Goal: Task Accomplishment & Management: Manage account settings

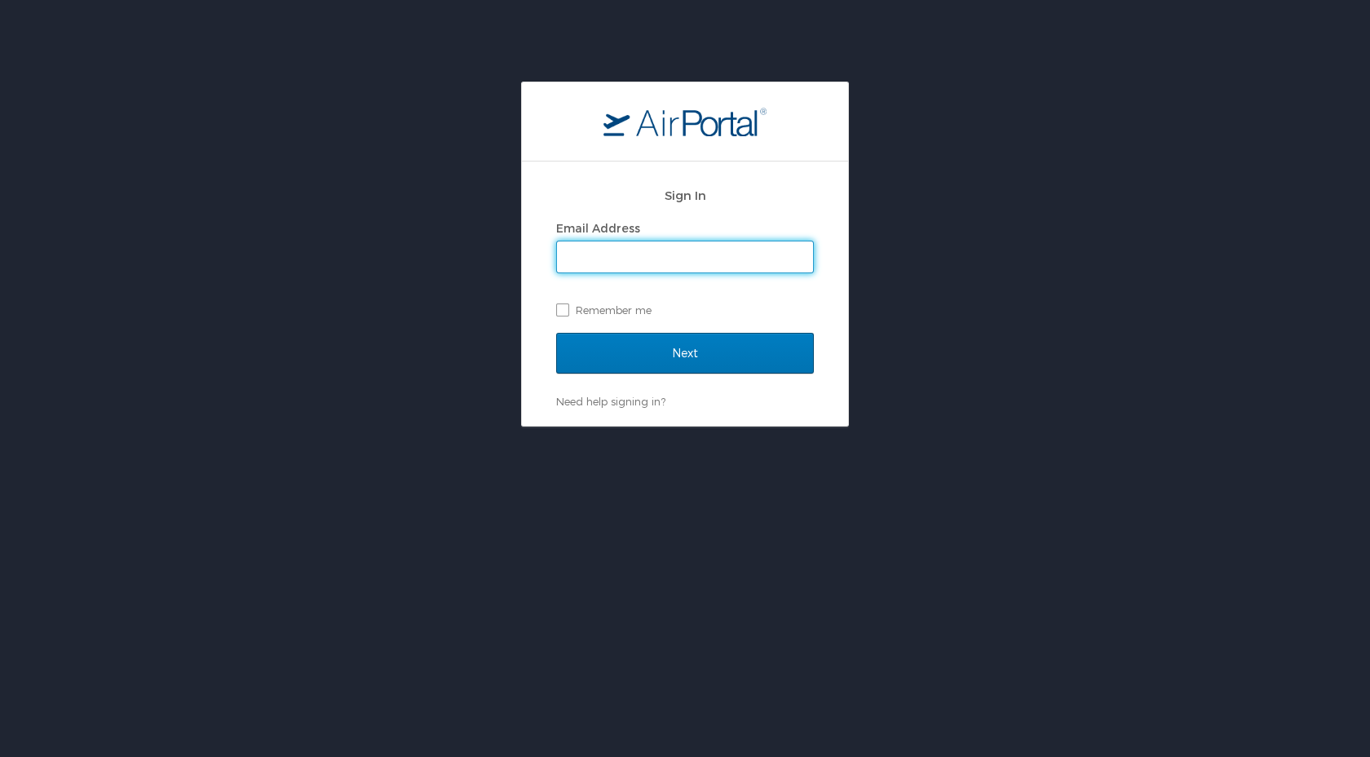
type input "rm@exlstaffing.com"
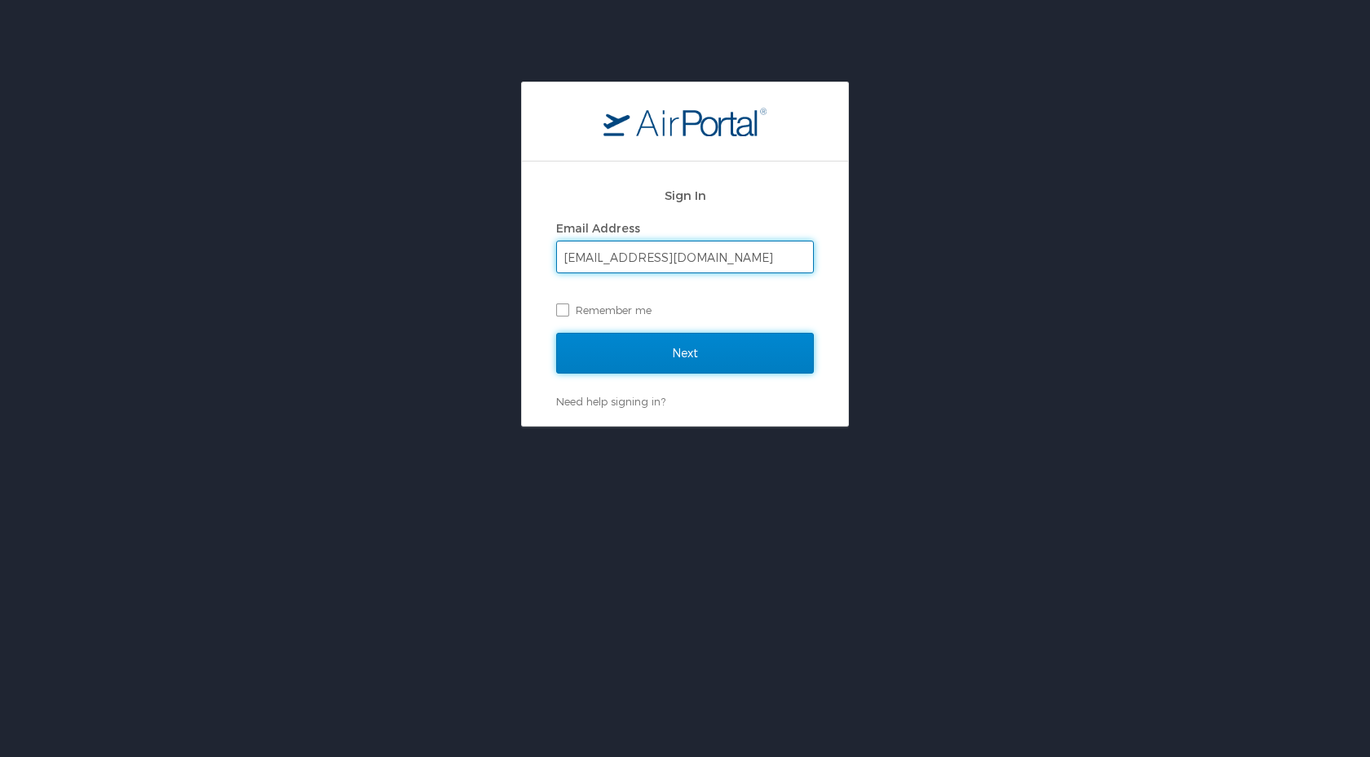
click at [627, 342] on input "Next" at bounding box center [685, 353] width 258 height 41
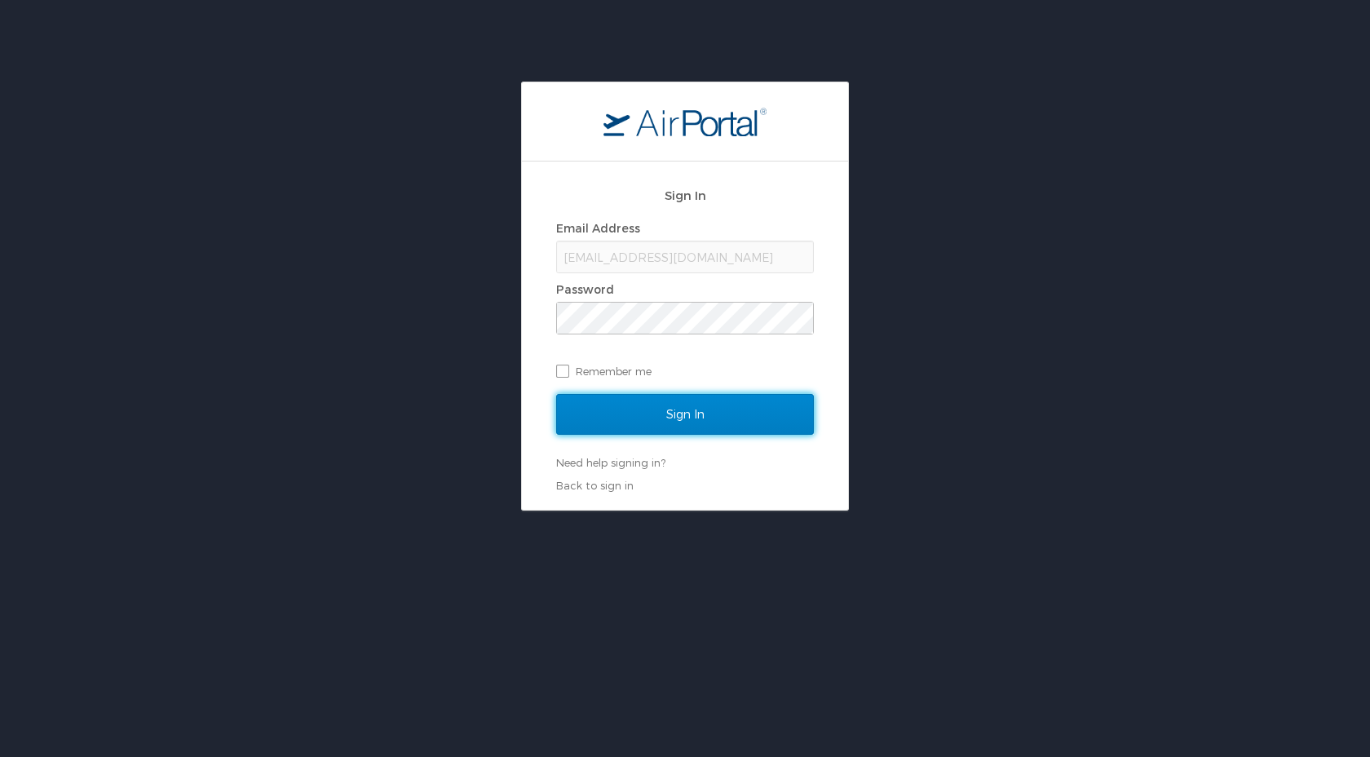
click at [641, 404] on input "Sign In" at bounding box center [685, 414] width 258 height 41
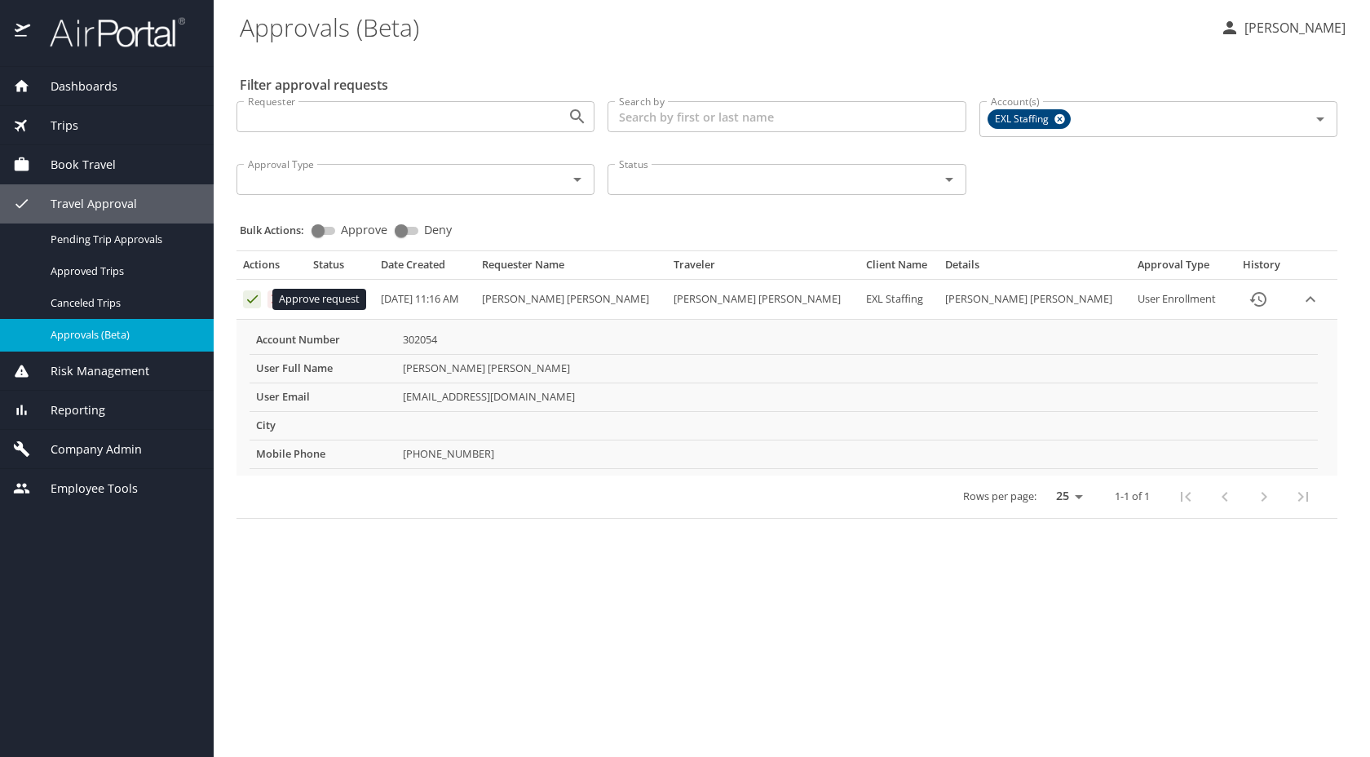
click at [246, 298] on icon "Approval table" at bounding box center [252, 298] width 15 height 15
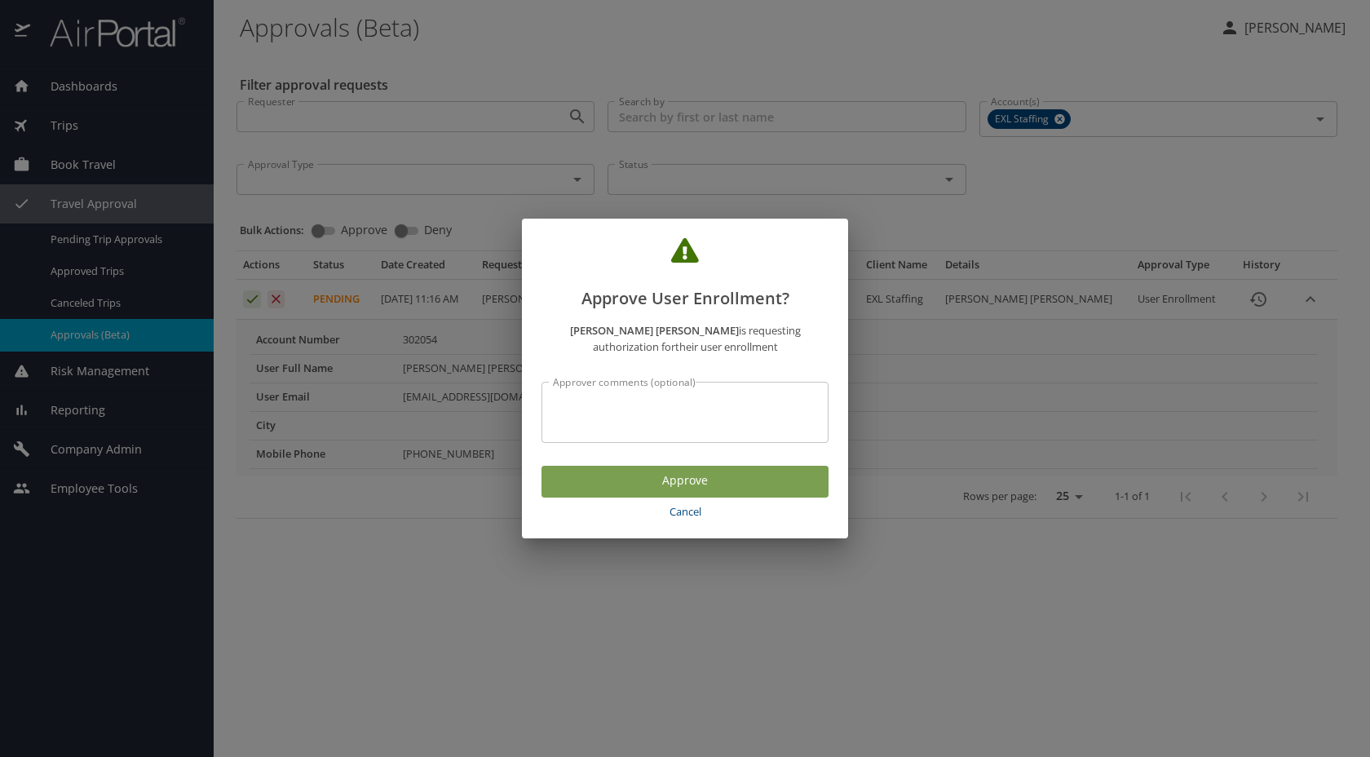
click at [766, 475] on span "Approve" at bounding box center [684, 480] width 261 height 20
